Goal: Find specific page/section: Find specific page/section

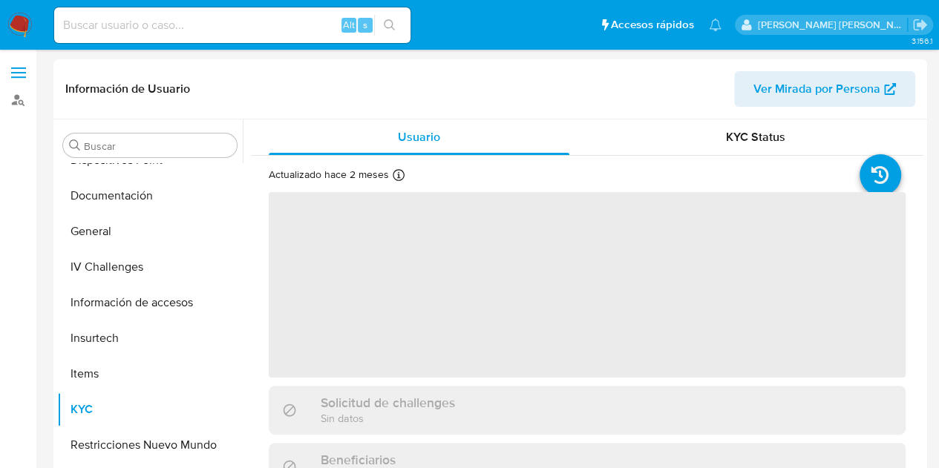
scroll to position [306, 0]
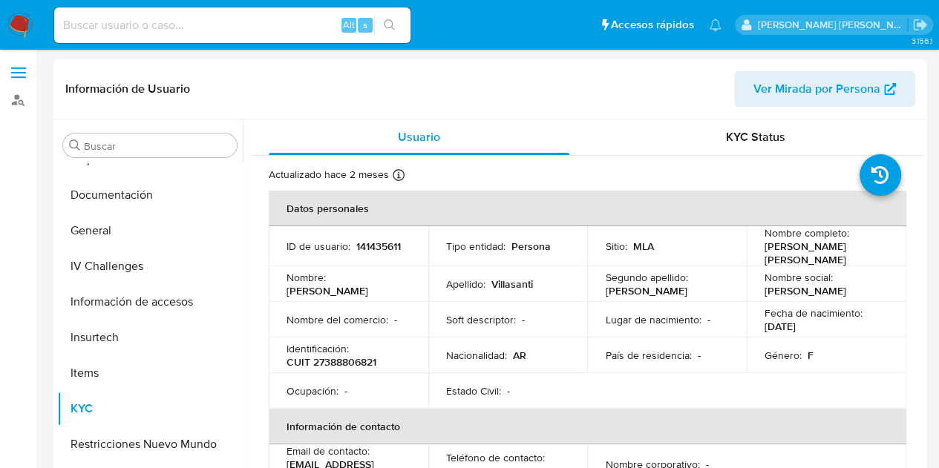
select select "10"
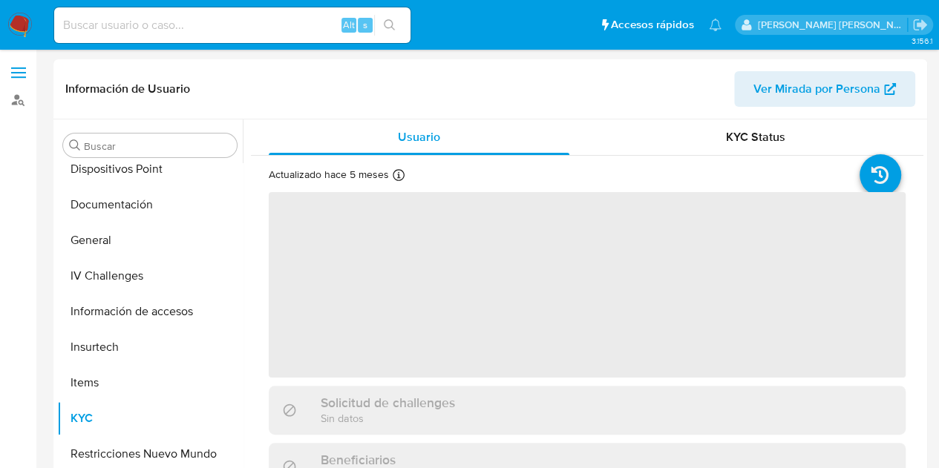
scroll to position [306, 0]
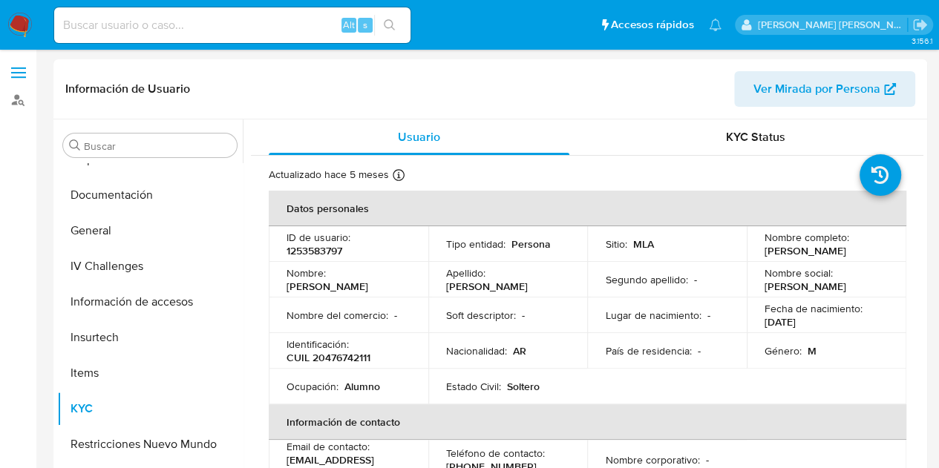
select select "10"
